Goal: Task Accomplishment & Management: Manage account settings

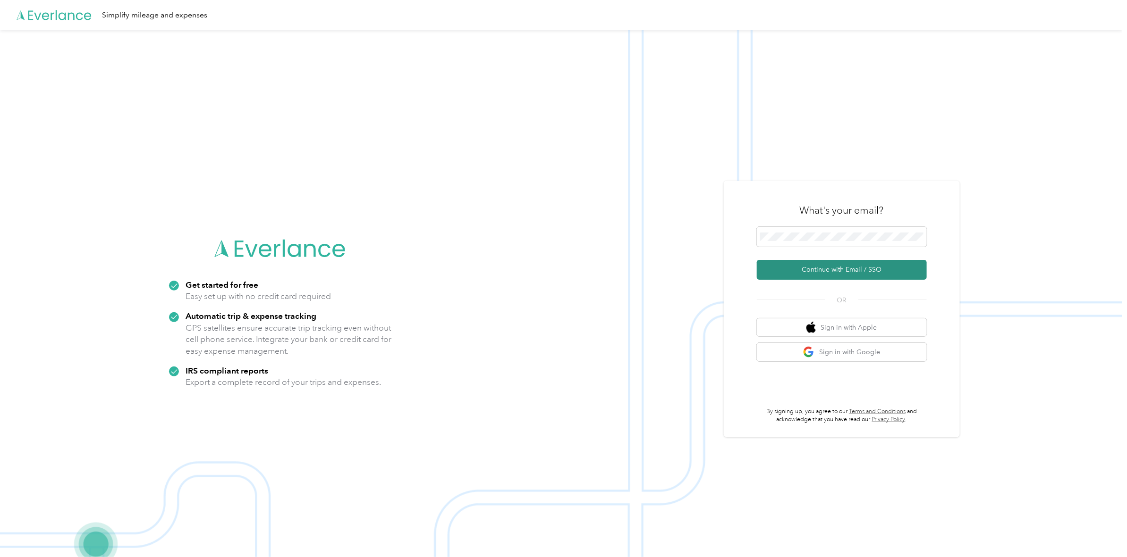
click at [831, 272] on button "Continue with Email / SSO" at bounding box center [842, 270] width 170 height 20
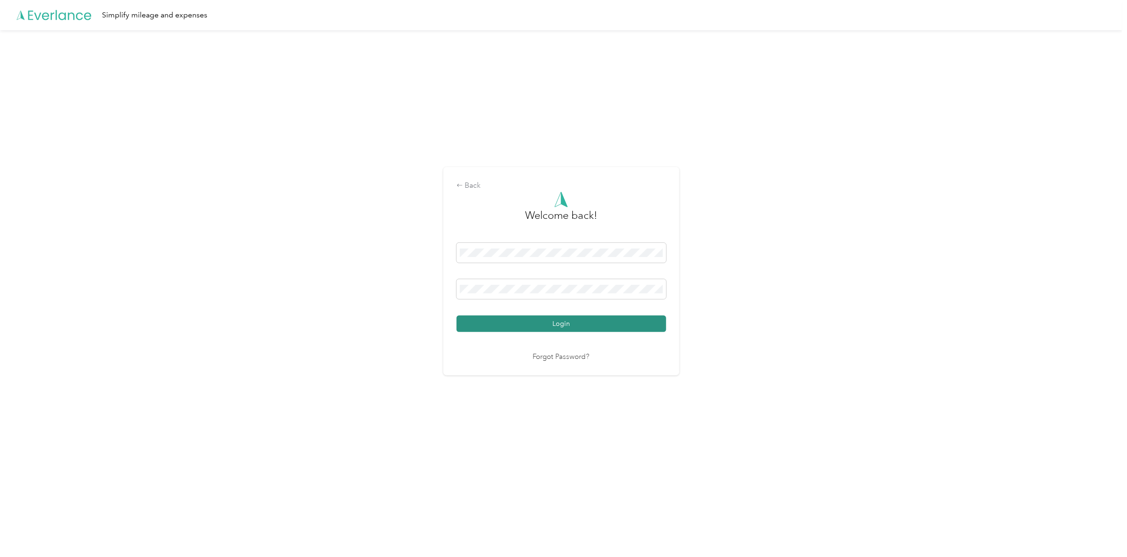
click at [585, 327] on button "Login" at bounding box center [561, 324] width 210 height 17
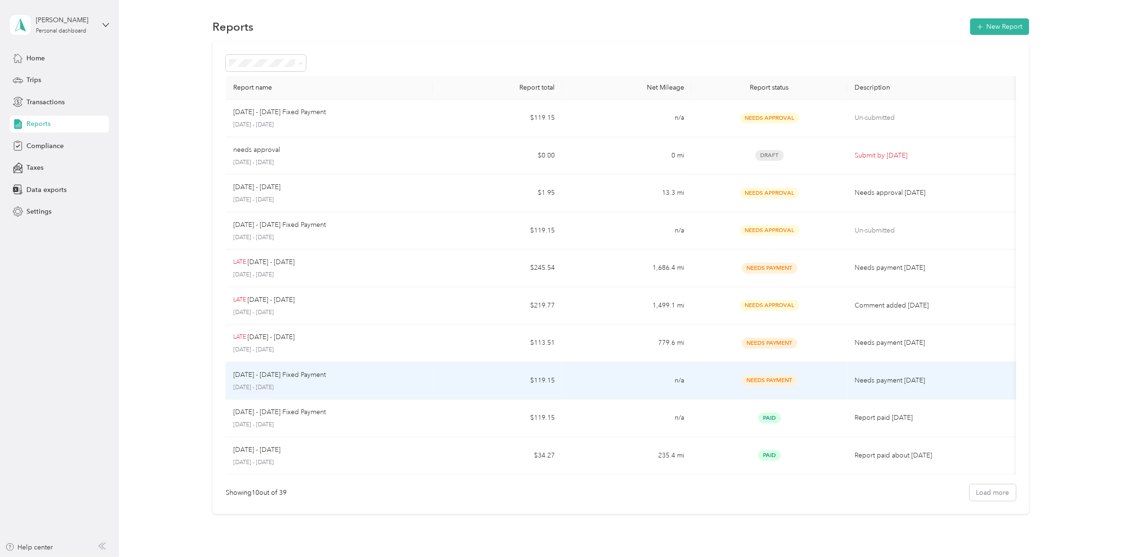
scroll to position [55, 0]
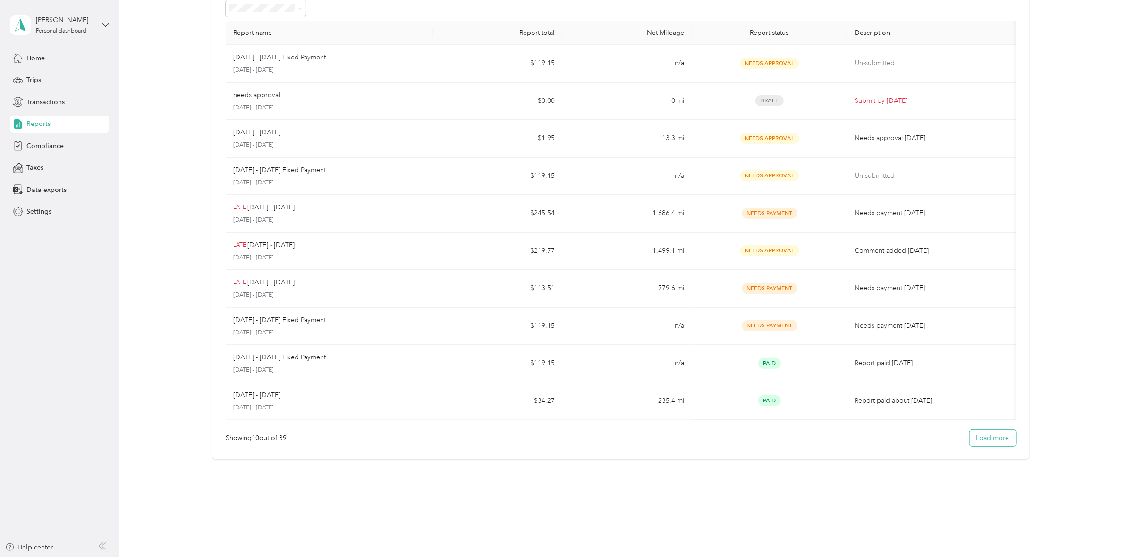
click at [987, 437] on button "Load more" at bounding box center [993, 438] width 46 height 17
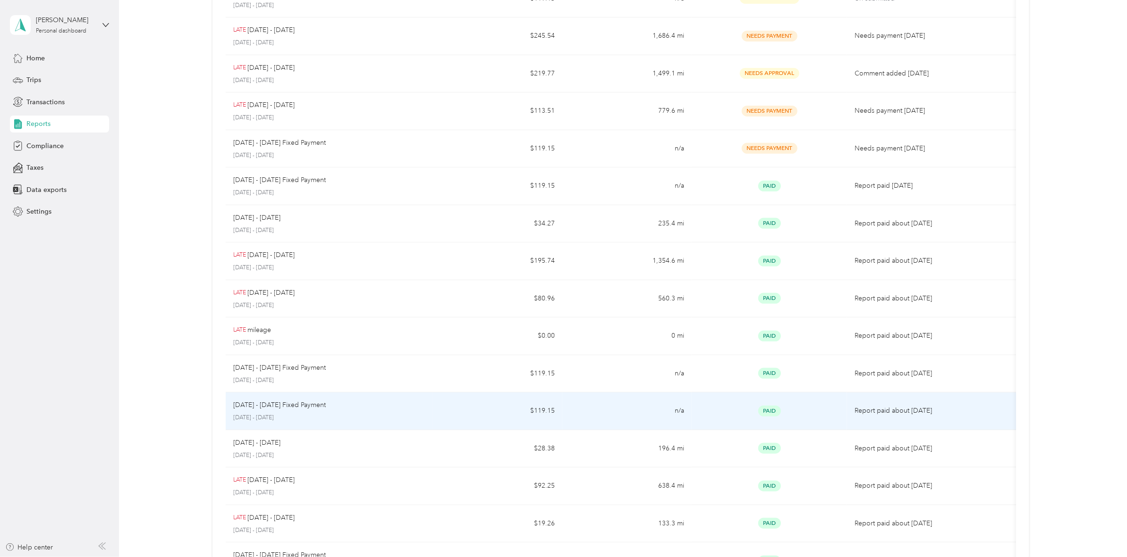
scroll to position [0, 0]
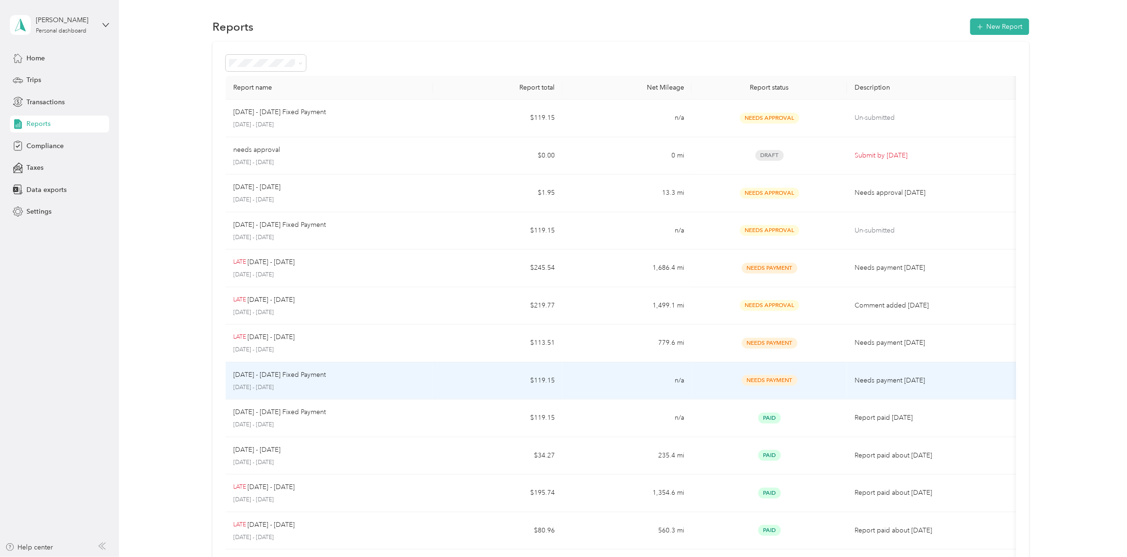
click at [411, 390] on p "August 1 - 15, 2025" at bounding box center [329, 388] width 192 height 8
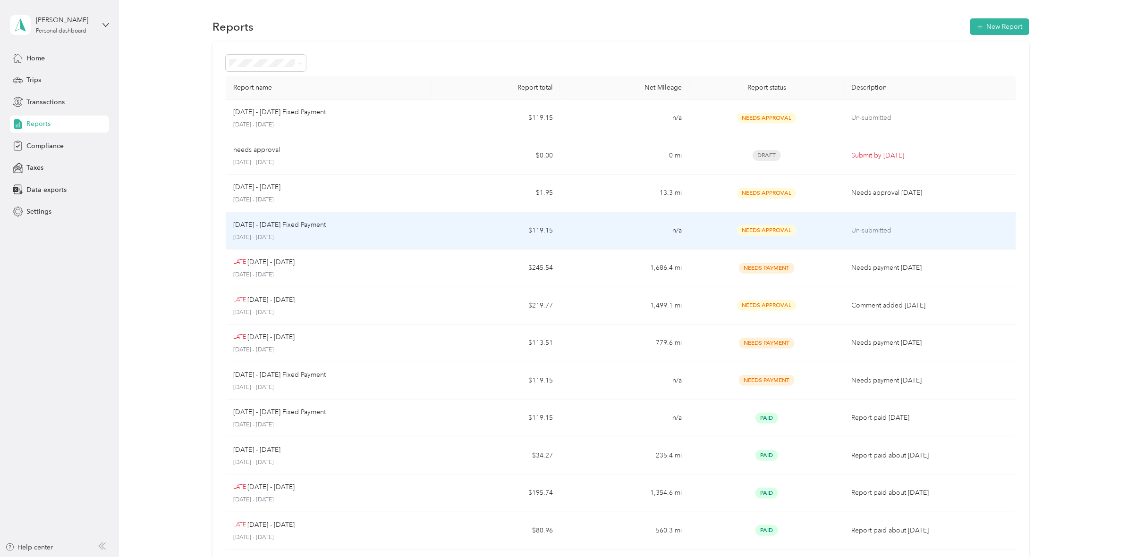
click at [881, 236] on p "Un-submitted" at bounding box center [930, 231] width 157 height 10
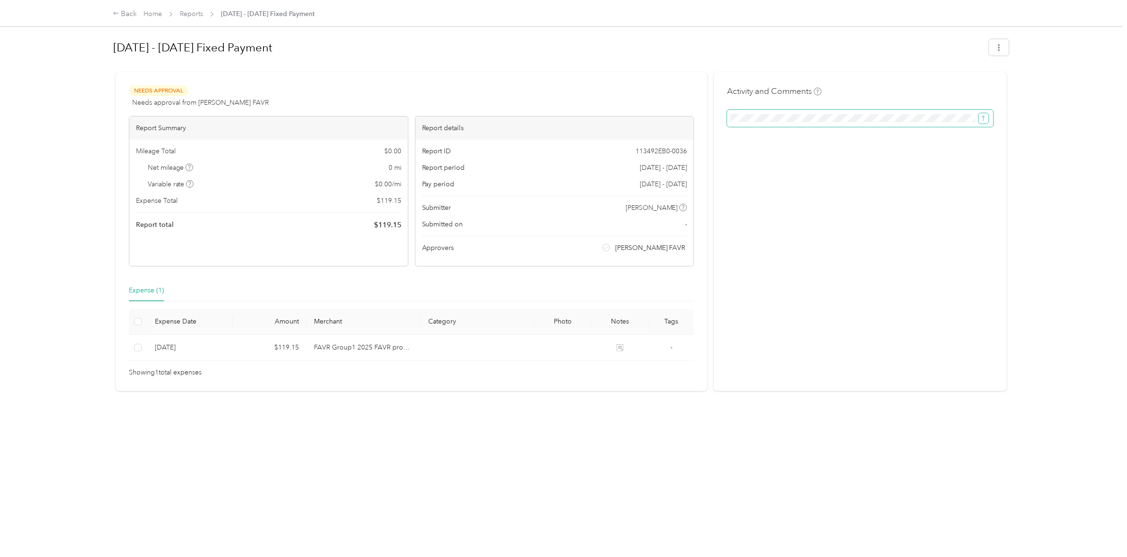
click at [980, 119] on icon "submit" at bounding box center [983, 118] width 7 height 7
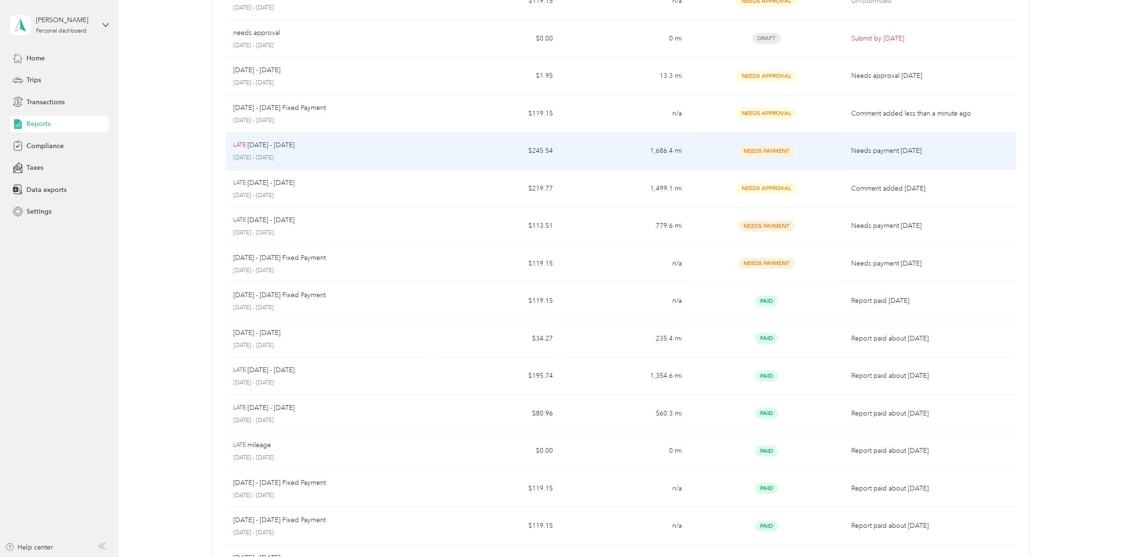
scroll to position [118, 0]
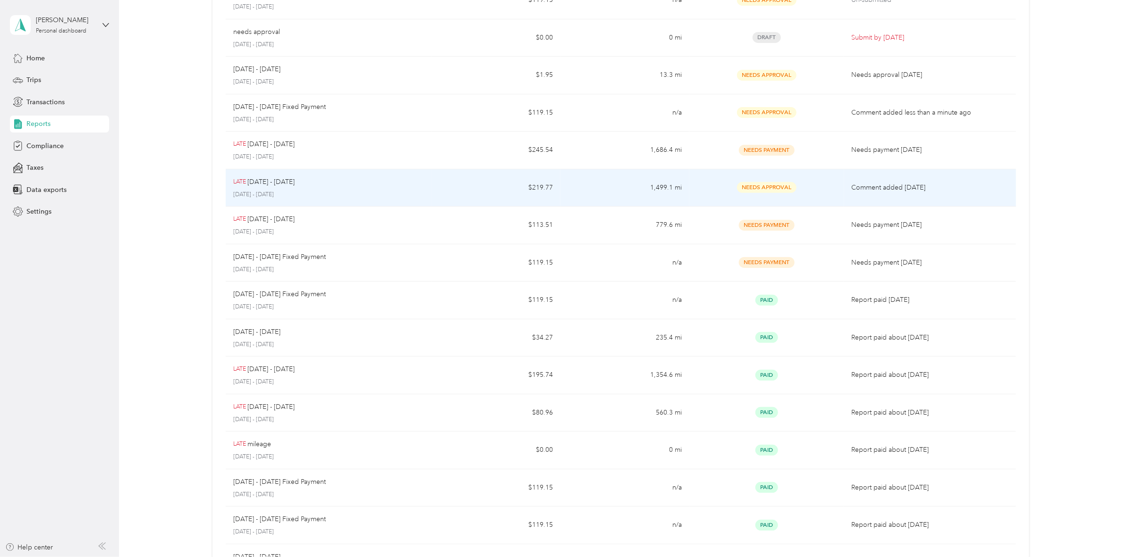
click at [306, 188] on div "LATE Aug 1 - 15, 2025 August 1 - 15, 2025" at bounding box center [328, 188] width 191 height 22
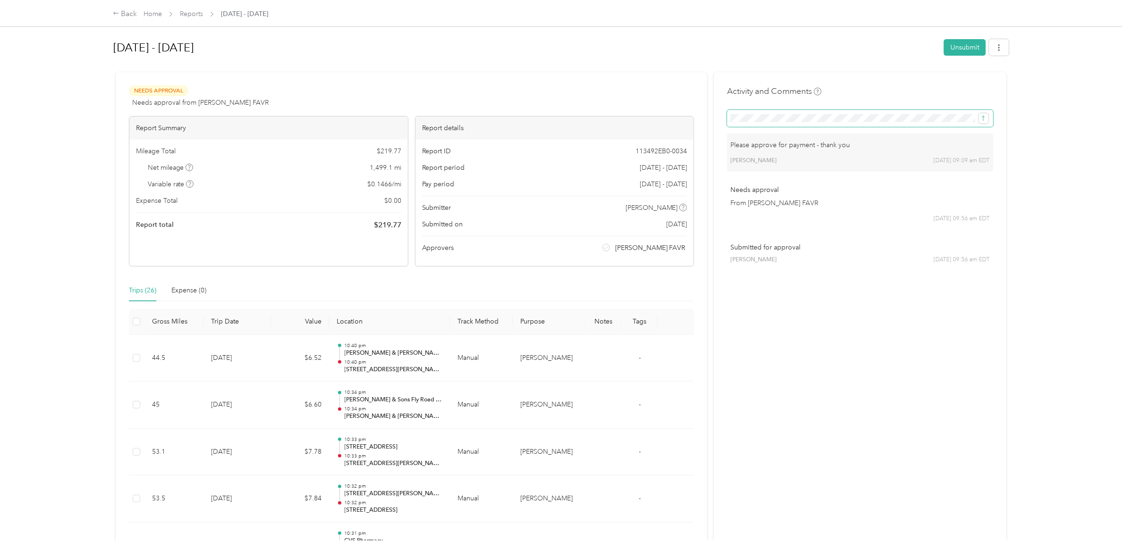
click at [727, 118] on span at bounding box center [860, 118] width 266 height 17
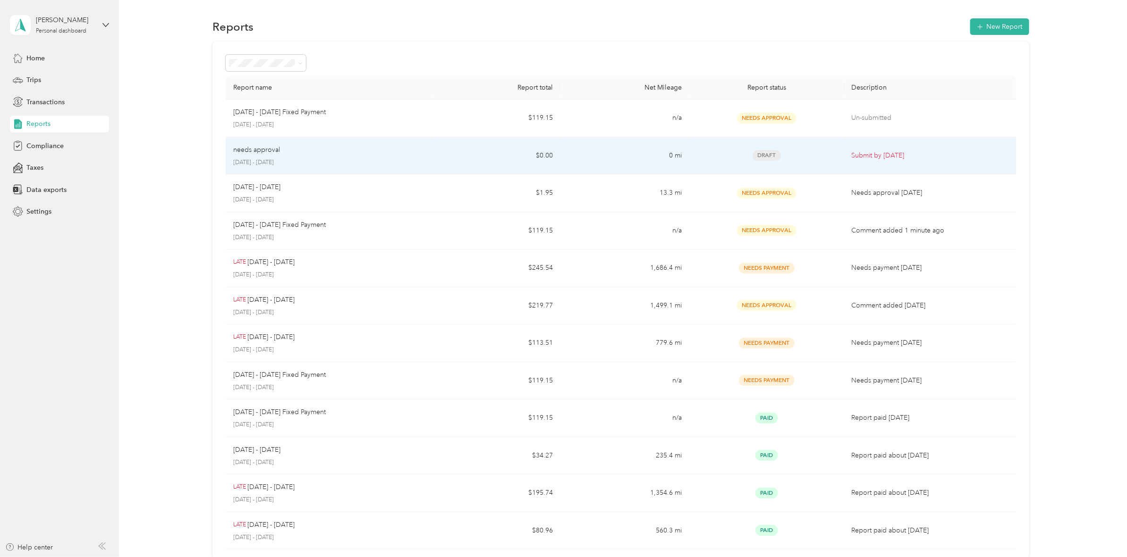
click at [766, 160] on span "Draft" at bounding box center [766, 155] width 28 height 11
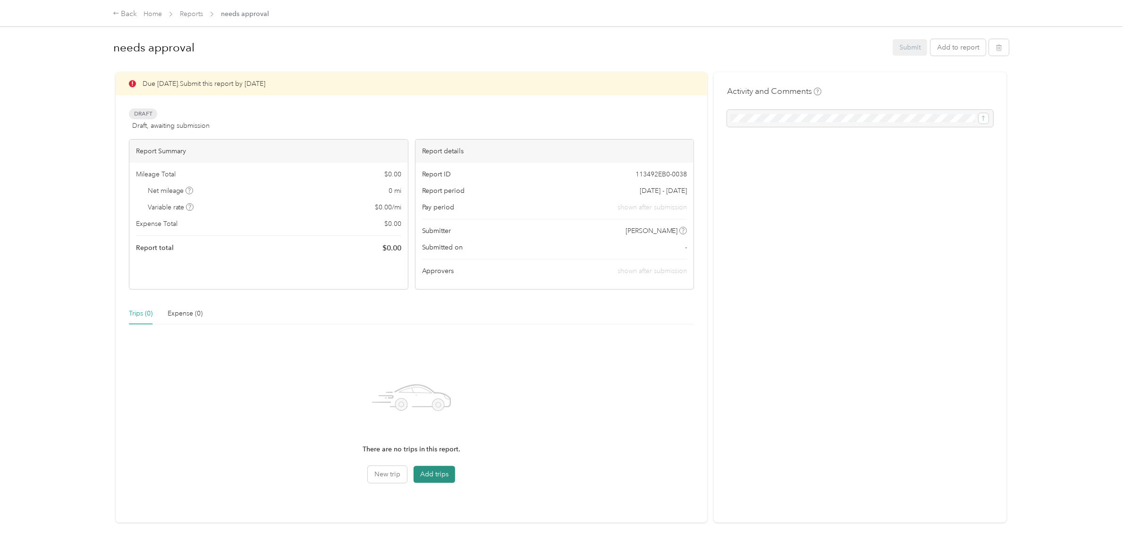
click at [440, 473] on button "Add trips" at bounding box center [435, 474] width 42 height 17
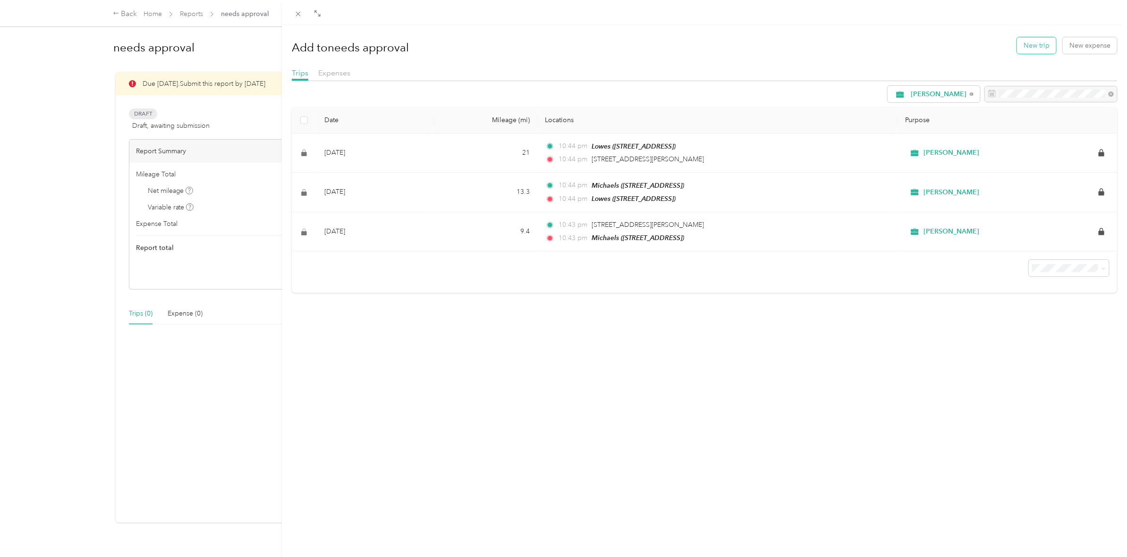
click at [1017, 44] on button "New trip" at bounding box center [1036, 45] width 39 height 17
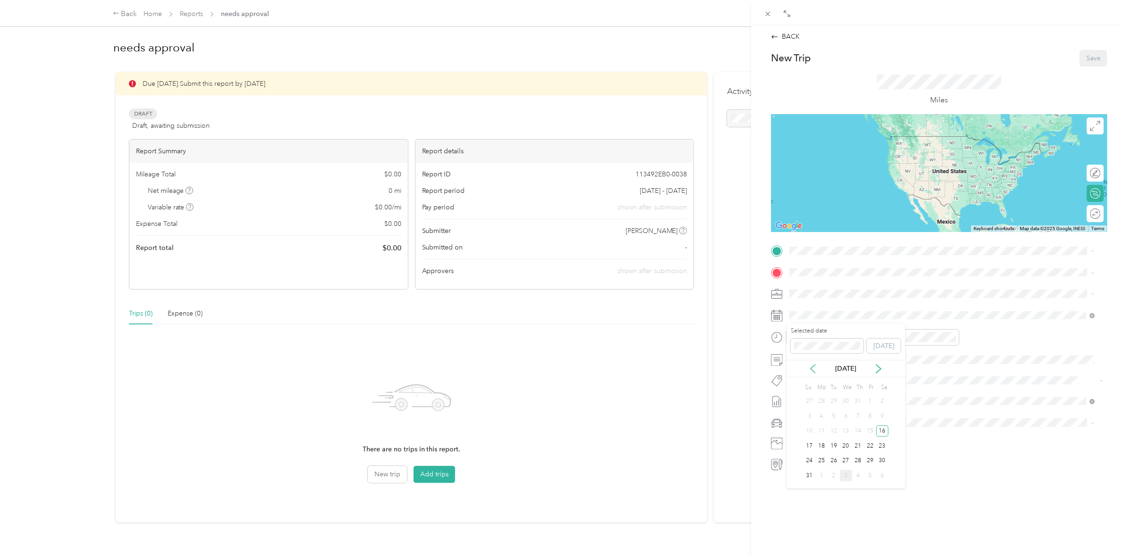
click at [810, 373] on icon at bounding box center [812, 368] width 9 height 9
click at [791, 348] on div "Selected date Today" at bounding box center [845, 343] width 119 height 33
click at [872, 280] on div "7365 East Taft Road East Syracuse, New York 13057, United States" at bounding box center [942, 284] width 299 height 13
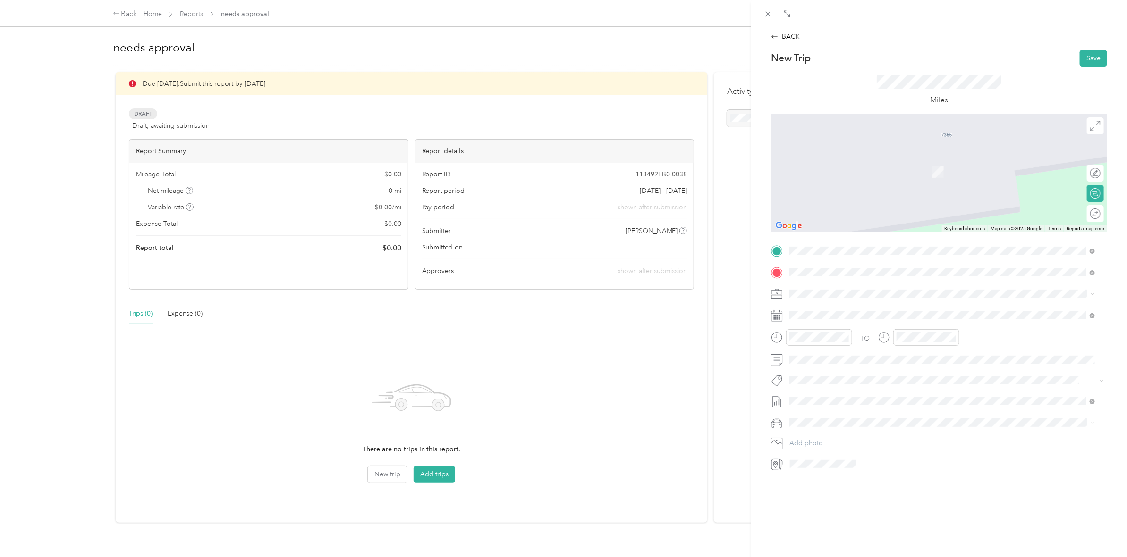
click at [829, 311] on span "201 Market Street Potsdam, New York 13676, United States" at bounding box center [854, 307] width 94 height 8
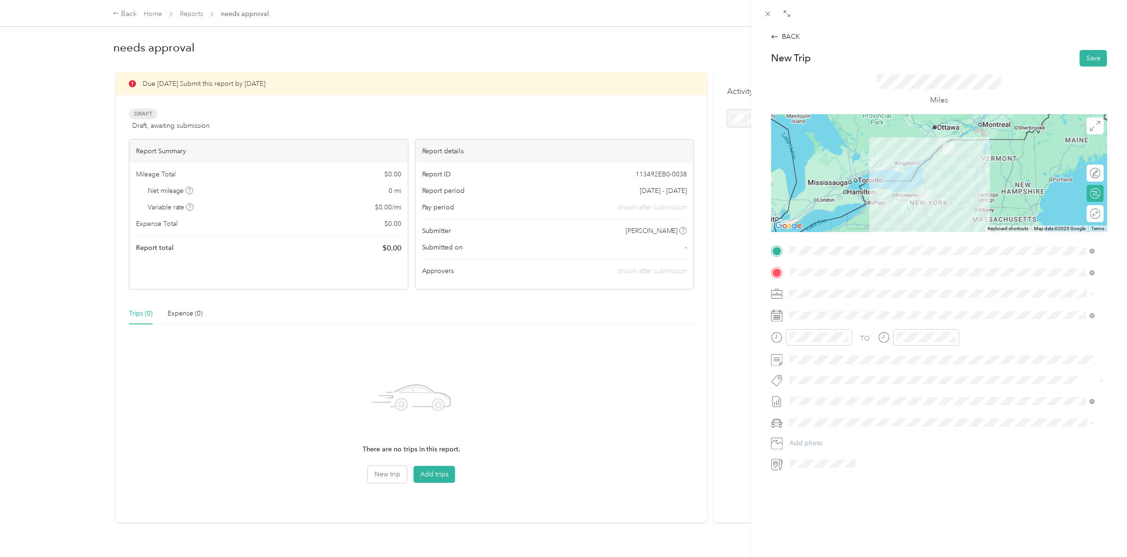
click at [945, 161] on div at bounding box center [939, 173] width 336 height 118
click at [935, 168] on div at bounding box center [939, 173] width 336 height 118
click at [935, 152] on div at bounding box center [939, 173] width 336 height 118
click at [938, 169] on div at bounding box center [939, 173] width 336 height 118
click at [936, 167] on div at bounding box center [939, 173] width 336 height 118
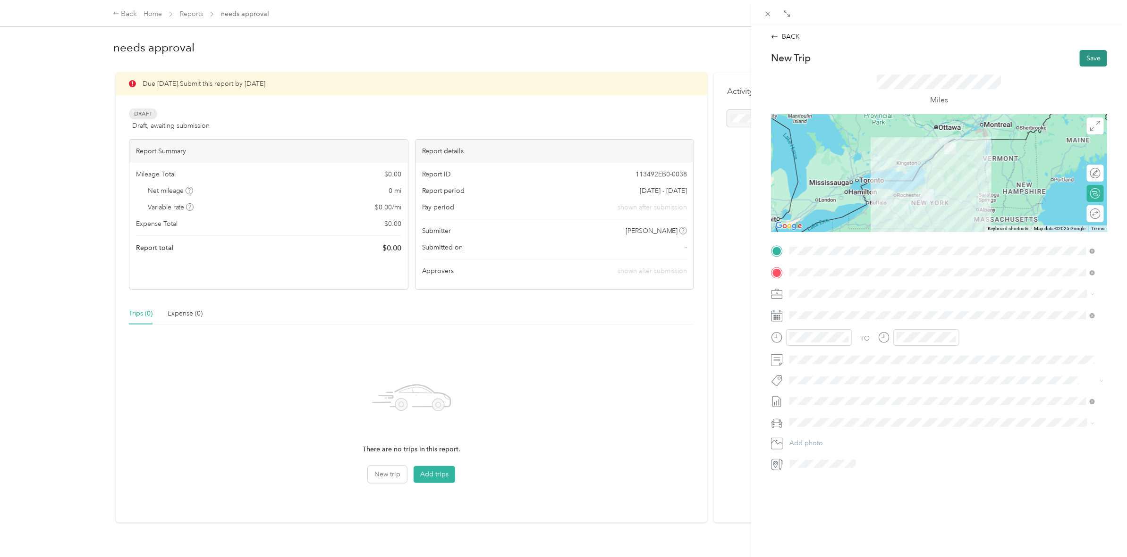
click at [1082, 61] on button "Save" at bounding box center [1093, 58] width 27 height 17
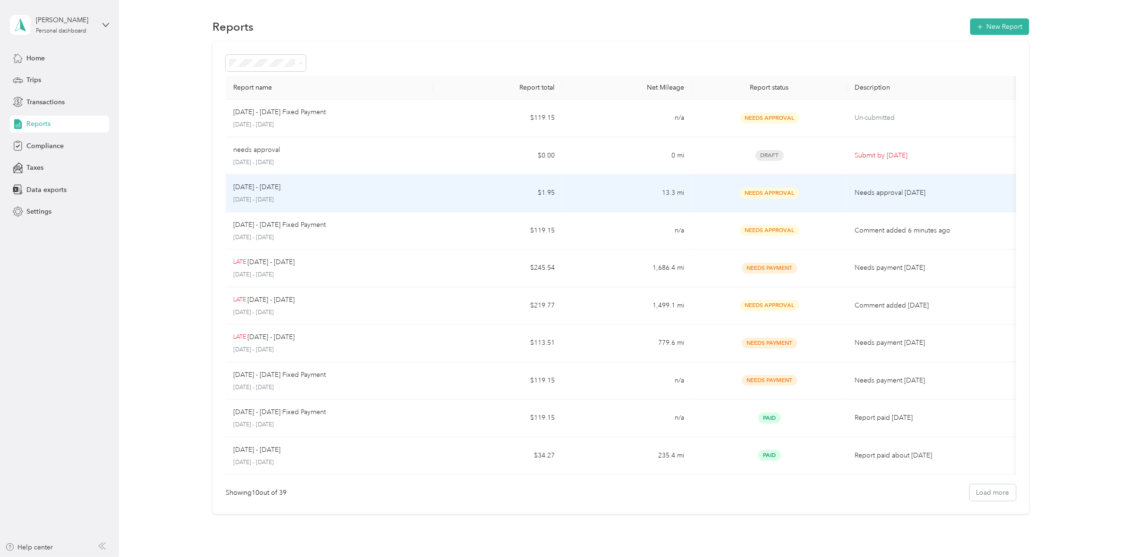
click at [915, 188] on p "Needs approval 12 days ago" at bounding box center [933, 193] width 158 height 10
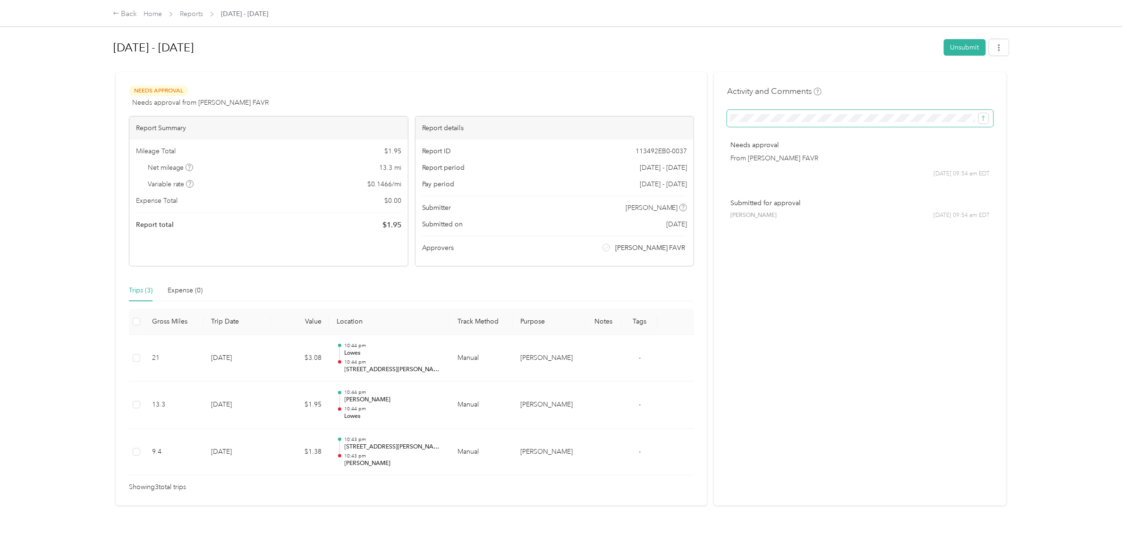
click at [744, 111] on span at bounding box center [860, 118] width 266 height 17
click at [727, 121] on span at bounding box center [860, 118] width 266 height 17
click at [979, 113] on button "submit" at bounding box center [984, 118] width 10 height 10
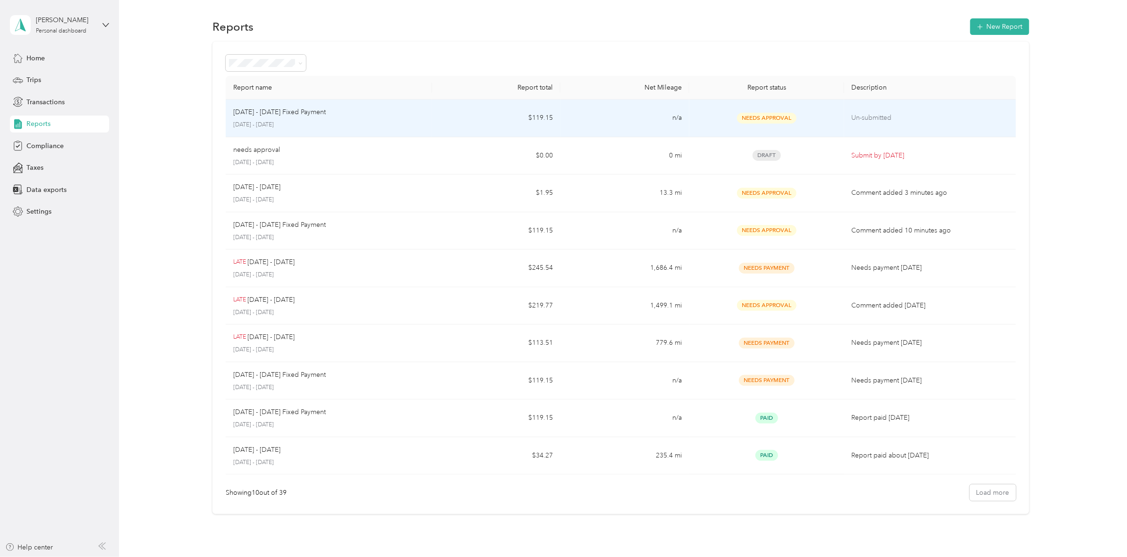
click at [863, 121] on p "Un-submitted" at bounding box center [930, 118] width 157 height 10
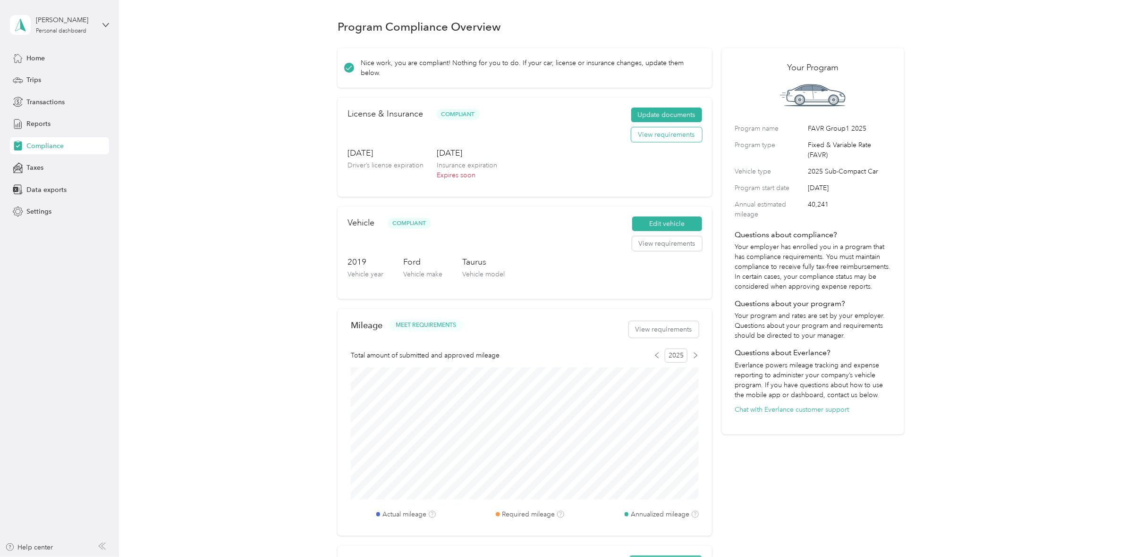
click at [664, 132] on button "View requirements" at bounding box center [666, 134] width 71 height 15
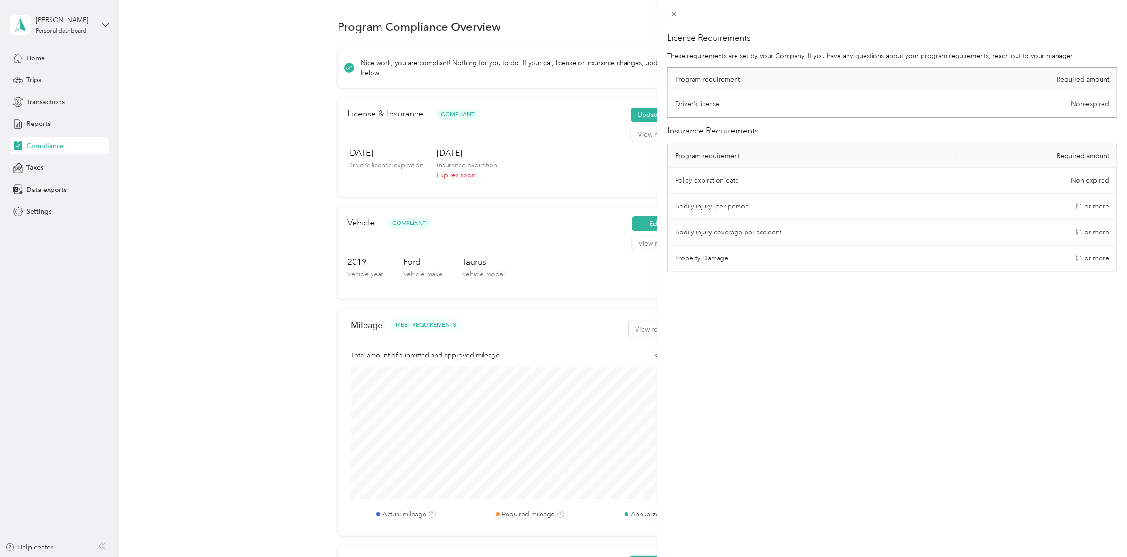
click at [551, 225] on div "License Requirements These requirements are set by your Company. If you have an…" at bounding box center [563, 278] width 1127 height 557
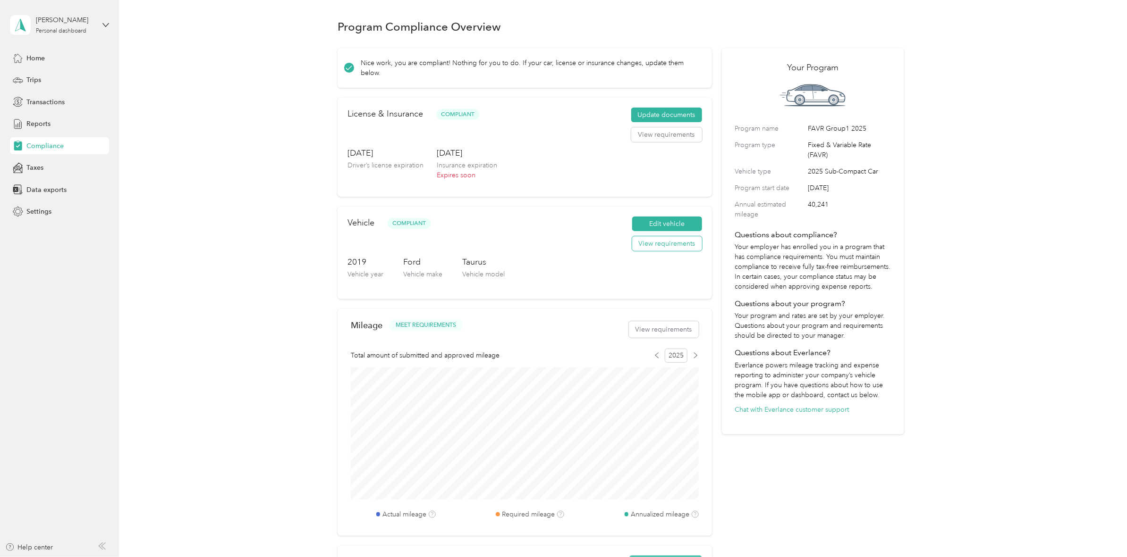
click at [668, 247] on button "View requirements" at bounding box center [667, 243] width 70 height 15
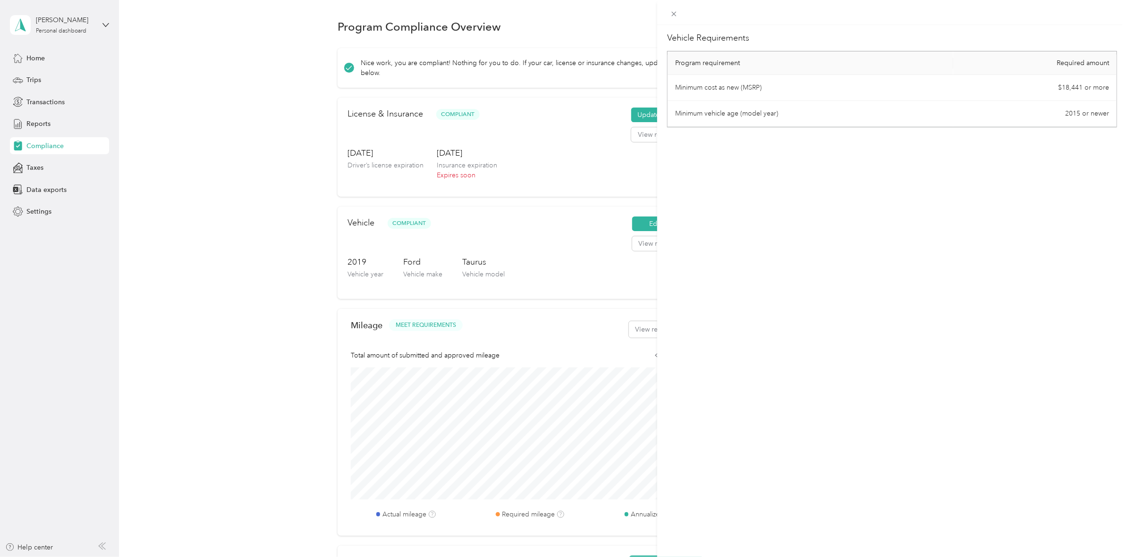
click at [556, 247] on div "Vehicle Requirements Program requirement Required amount Minimum cost as new (M…" at bounding box center [563, 278] width 1127 height 557
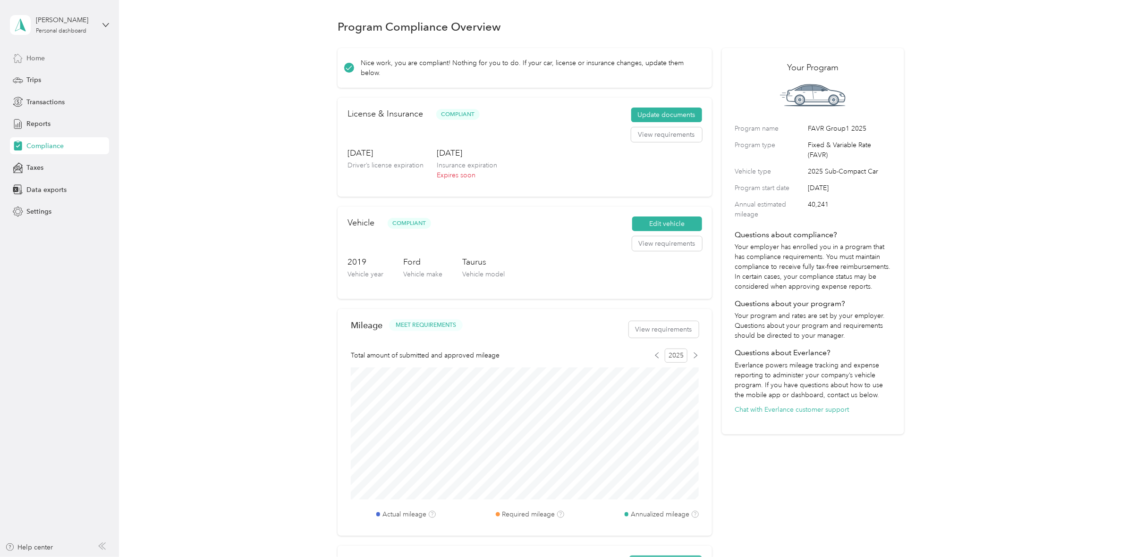
click at [35, 55] on span "Home" at bounding box center [35, 58] width 18 height 10
